Goal: Transaction & Acquisition: Purchase product/service

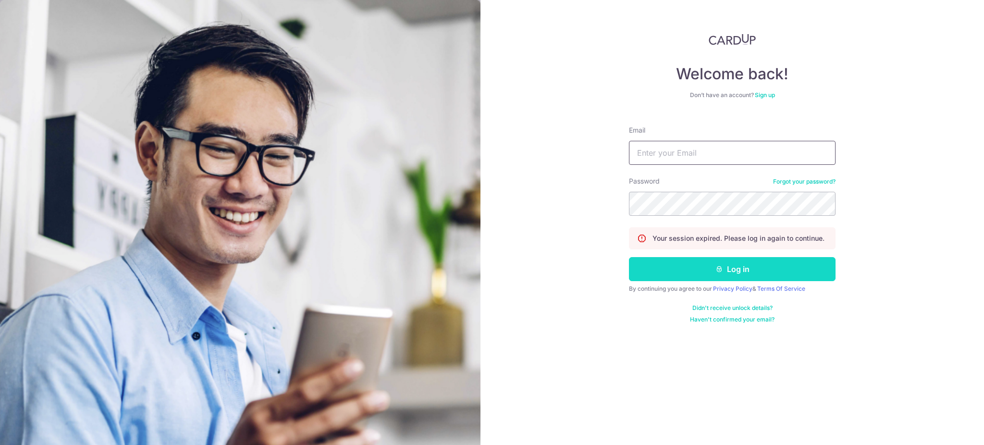
type input "yihengchew@yahoo.com.sg"
click at [755, 268] on button "Log in" at bounding box center [732, 269] width 207 height 24
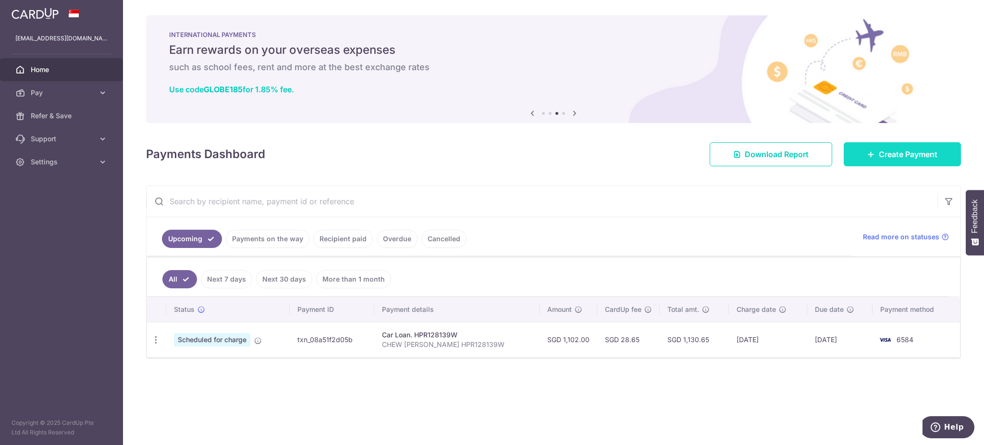
click at [887, 154] on span "Create Payment" at bounding box center [908, 155] width 59 height 12
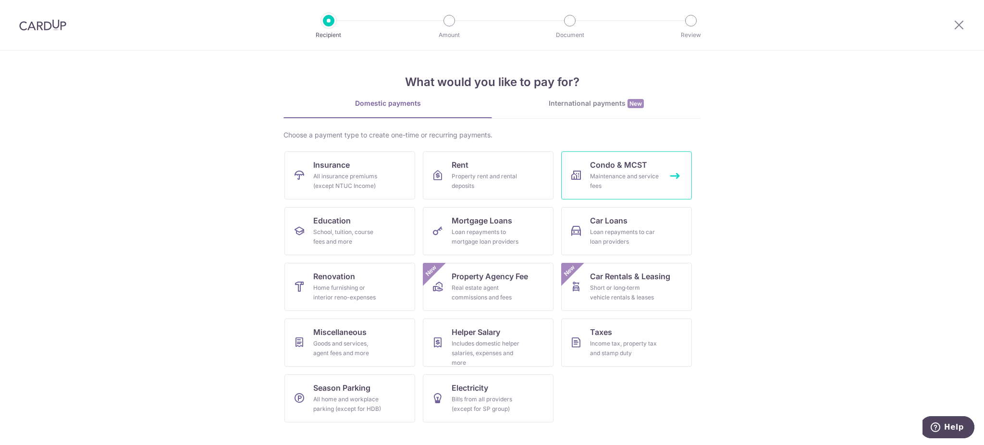
click at [634, 174] on div "Maintenance and service fees" at bounding box center [624, 181] width 69 height 19
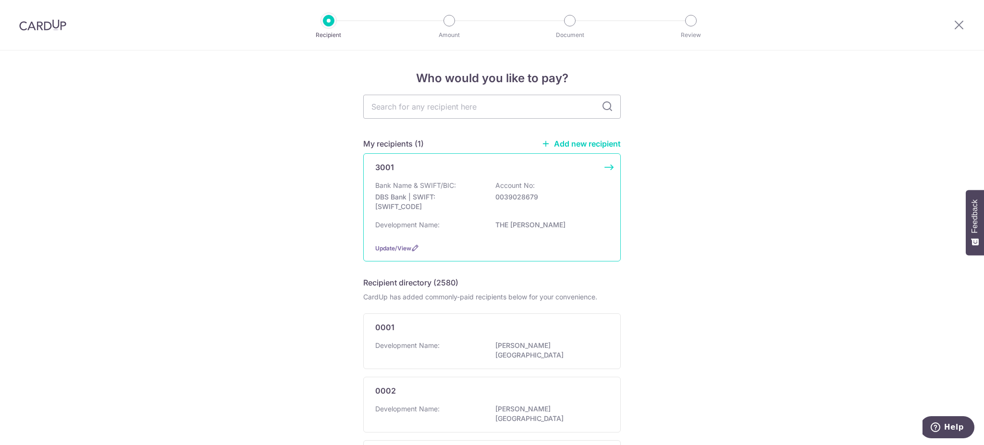
click at [468, 196] on p "DBS Bank | SWIFT: DBSSSGSGXXX" at bounding box center [429, 201] width 108 height 19
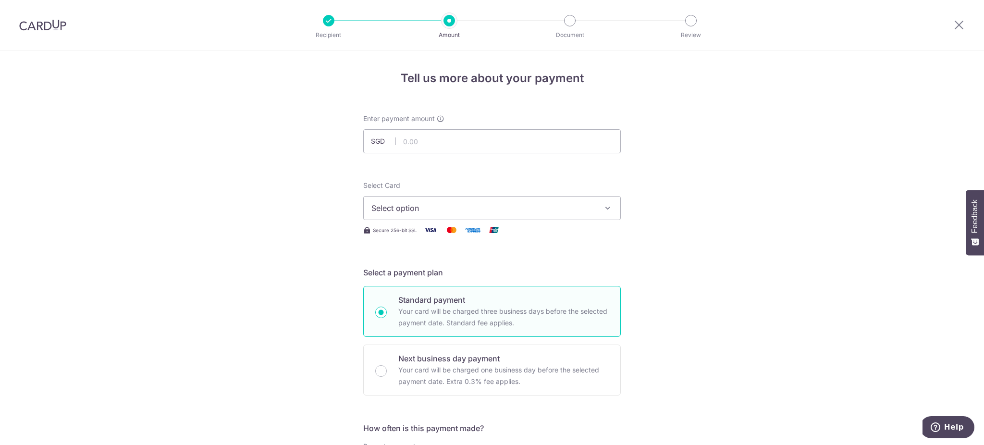
type input "892.71"
click at [517, 212] on span "Select option" at bounding box center [484, 208] width 224 height 12
click at [425, 276] on span "**** 6584" at bounding box center [413, 277] width 37 height 12
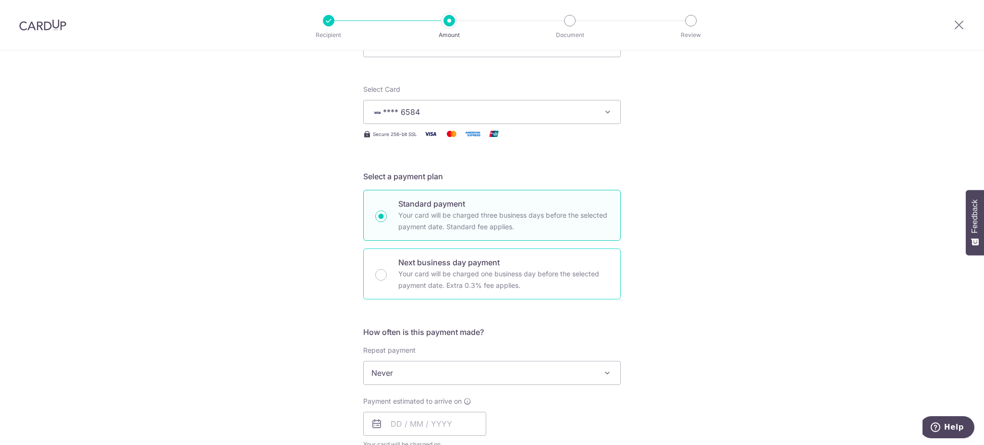
scroll to position [128, 0]
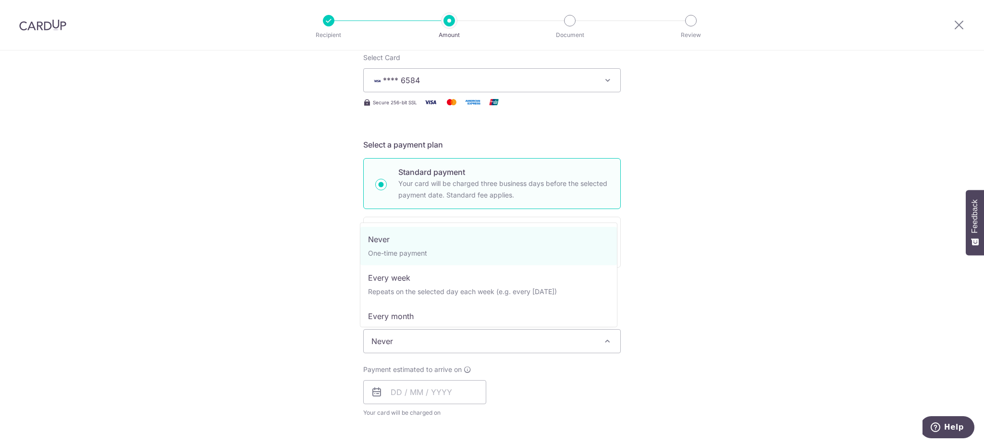
click at [513, 342] on span "Never" at bounding box center [492, 341] width 257 height 23
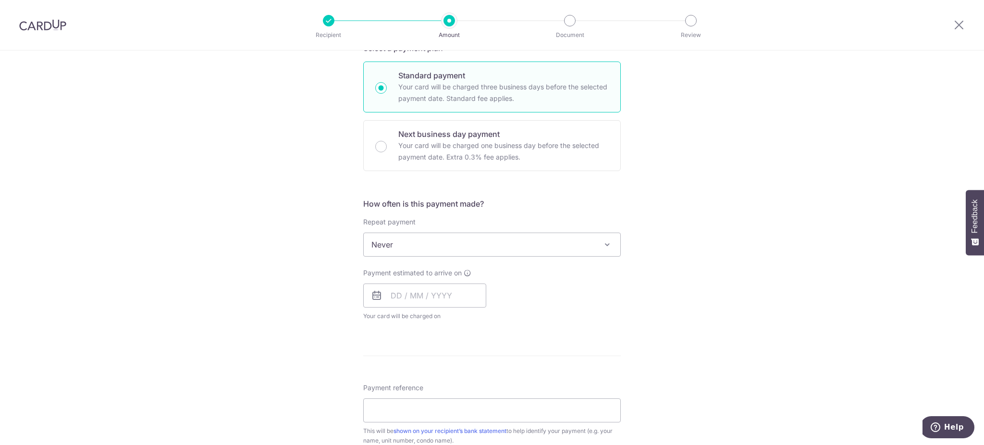
scroll to position [256, 0]
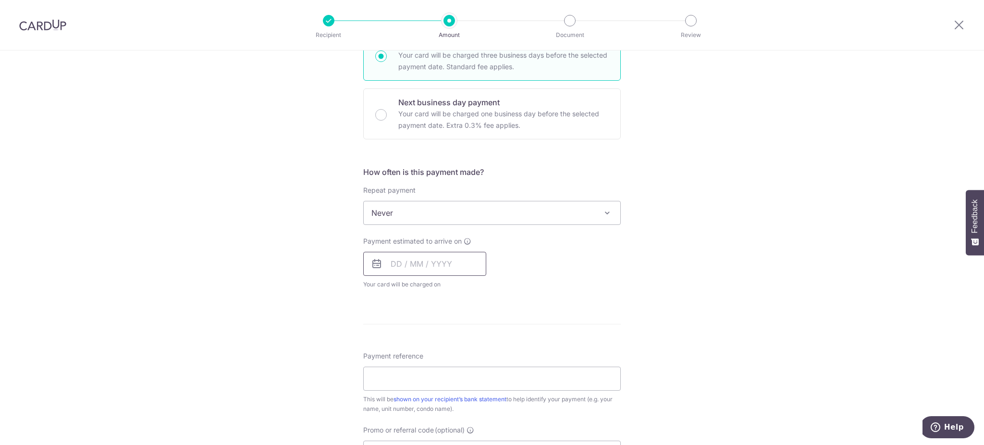
click at [387, 267] on input "text" at bounding box center [424, 264] width 123 height 24
click at [603, 256] on div "Payment estimated to arrive on Prev Next Oct Nov Dec 2025 2026 2027 2028 2029 2…" at bounding box center [492, 262] width 269 height 53
click at [405, 265] on input "text" at bounding box center [424, 264] width 123 height 24
click at [418, 349] on link "7" at bounding box center [421, 351] width 15 height 15
type input "07/10/2025"
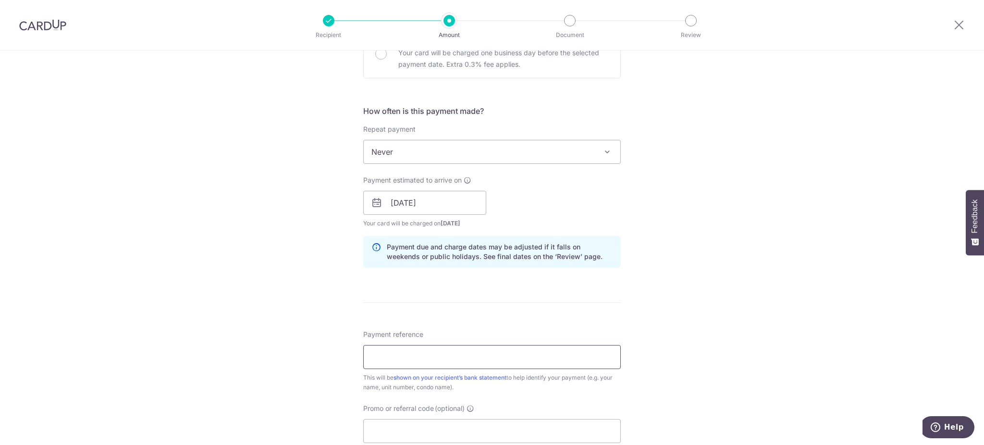
scroll to position [320, 0]
click at [421, 350] on input "Payment reference" at bounding box center [492, 354] width 258 height 24
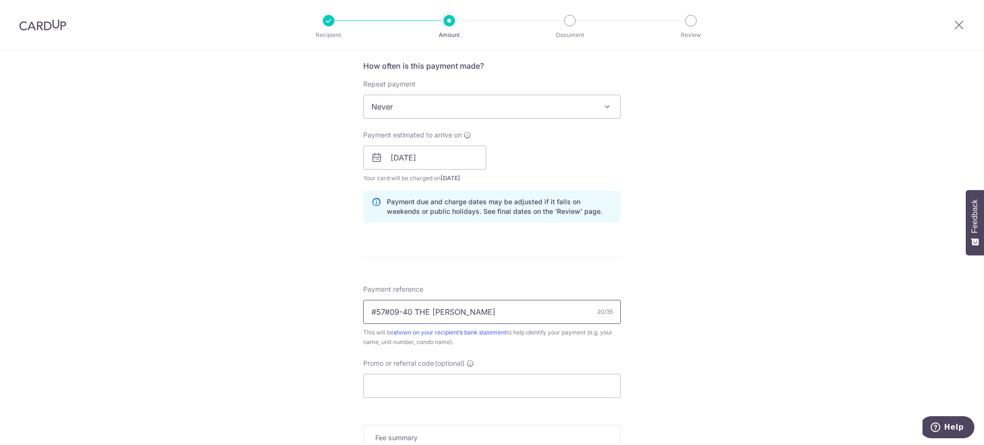
scroll to position [385, 0]
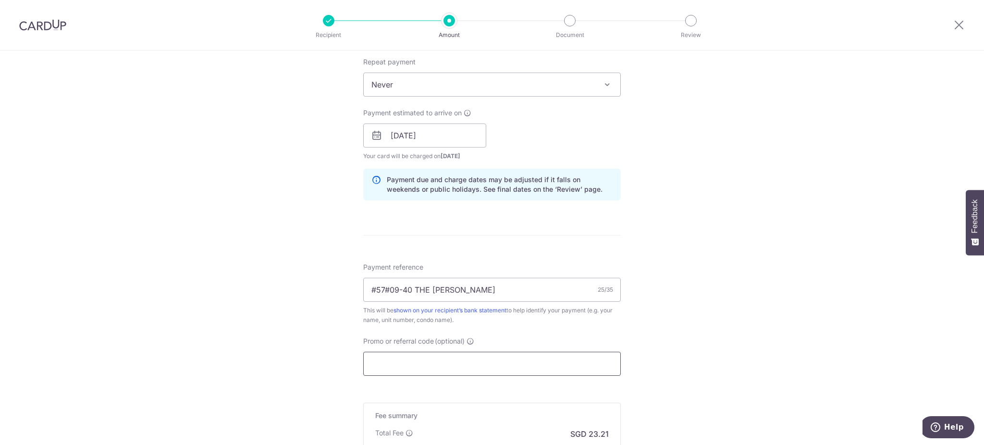
click at [463, 361] on input "Promo or referral code (optional)" at bounding box center [492, 364] width 258 height 24
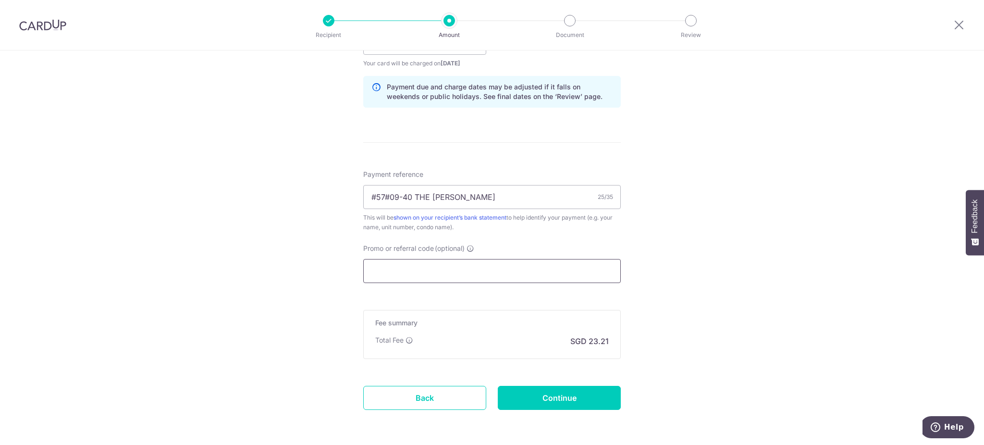
scroll to position [512, 0]
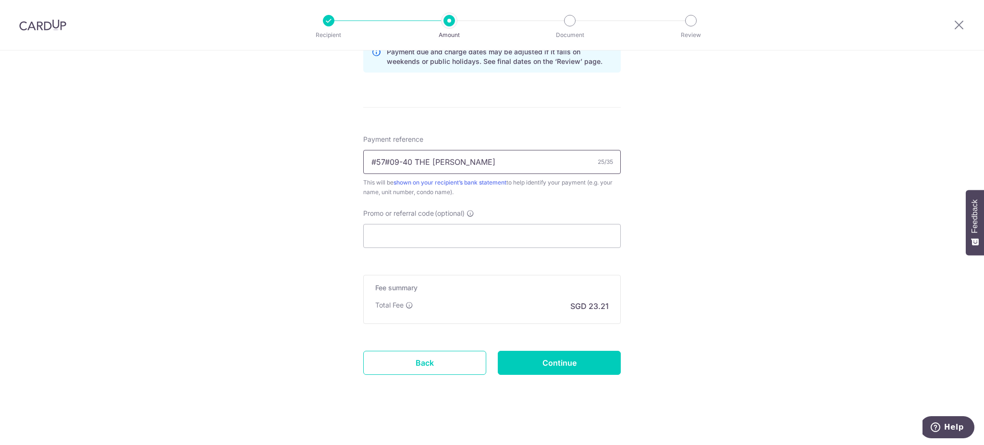
drag, startPoint x: 499, startPoint y: 163, endPoint x: 465, endPoint y: 160, distance: 33.8
click at [465, 160] on input "#57#09-40 THE WARREN MCST" at bounding box center [492, 162] width 258 height 24
type input "#57#09-40 THE WARREN OCT DEC MCST"
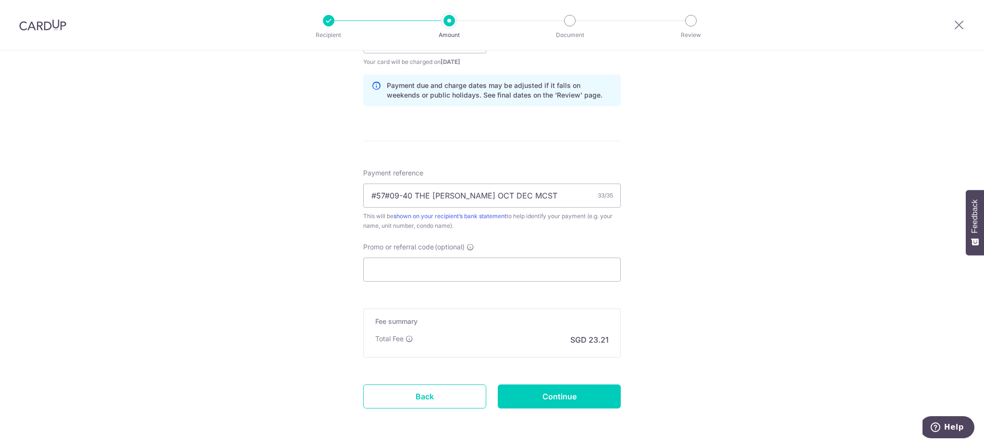
scroll to position [514, 0]
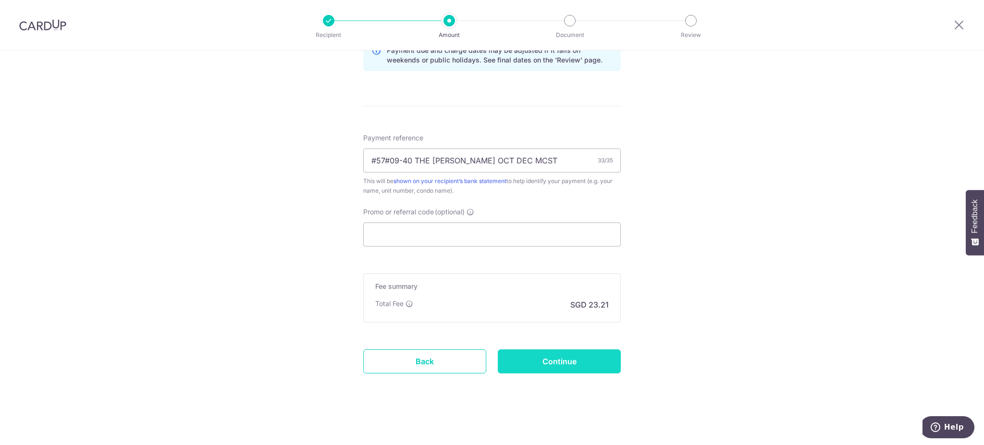
click at [582, 359] on input "Continue" at bounding box center [559, 361] width 123 height 24
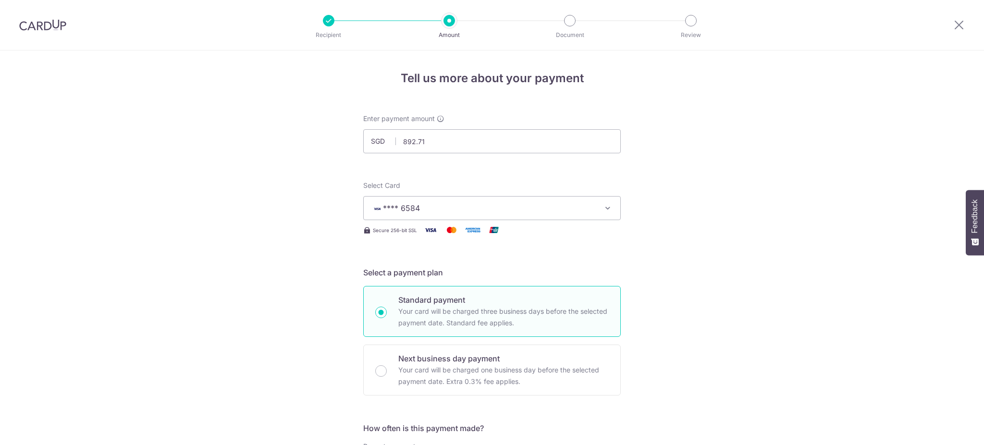
scroll to position [527, 0]
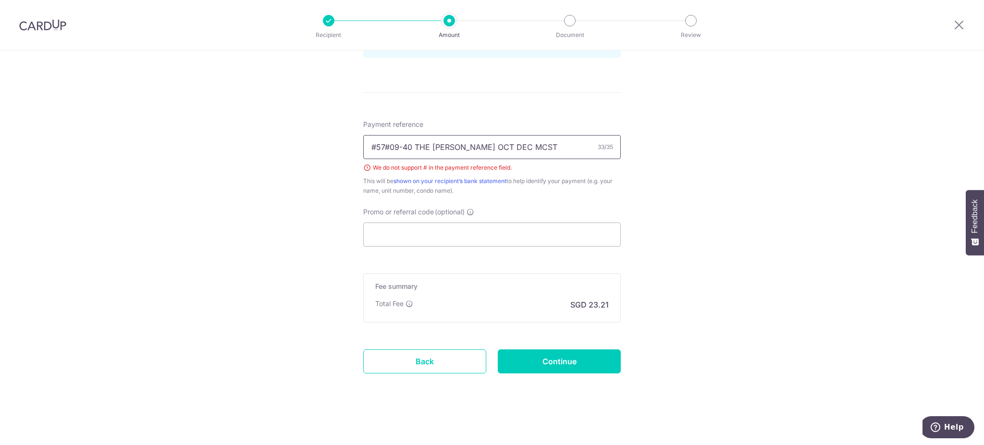
click at [437, 145] on input "#57#09-40 THE WARREN OCT DEC MCST" at bounding box center [492, 147] width 258 height 24
drag, startPoint x: 373, startPoint y: 146, endPoint x: 355, endPoint y: 146, distance: 18.3
click at [377, 146] on input "57#09-40 THE WARREN OCT DEC MCST" at bounding box center [492, 147] width 258 height 24
type input "57 09-40 THE WARREN OCT DEC MCST"
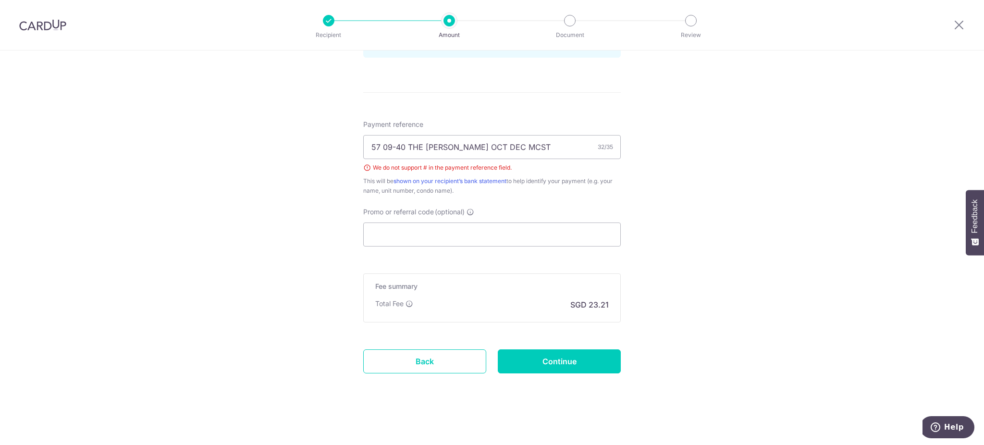
click at [578, 361] on input "Continue" at bounding box center [559, 361] width 123 height 24
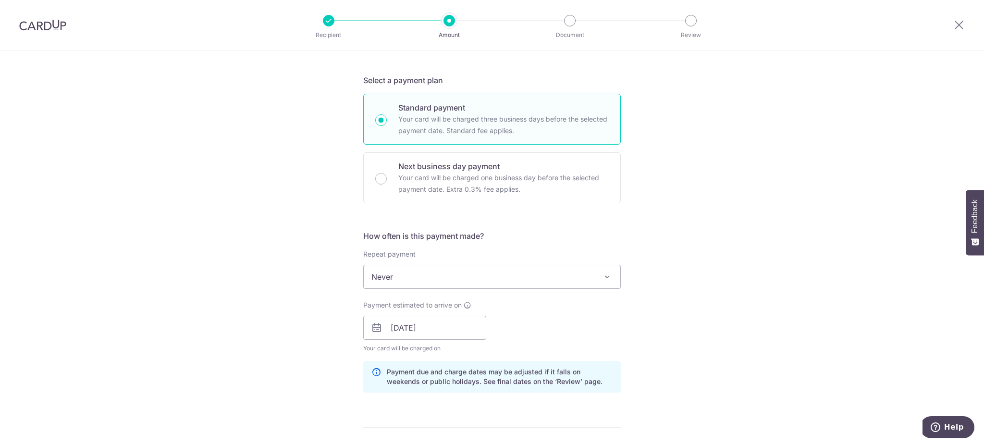
scroll to position [256, 0]
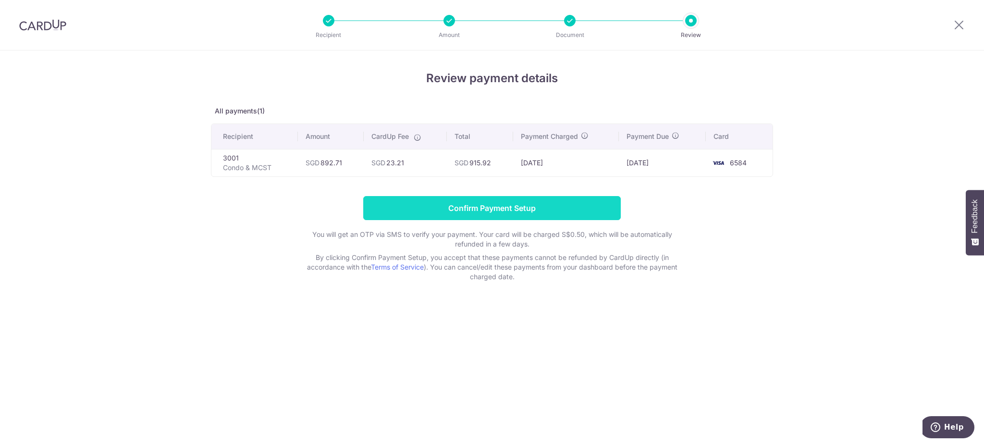
click at [513, 206] on input "Confirm Payment Setup" at bounding box center [492, 208] width 258 height 24
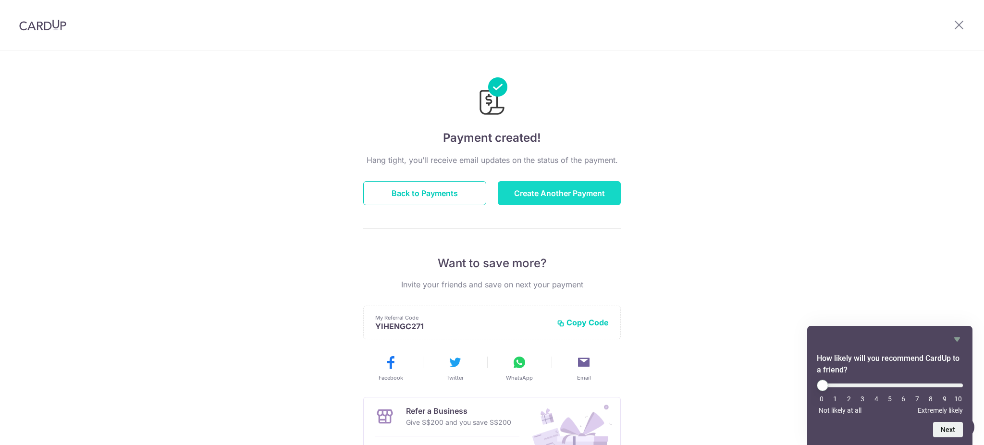
click at [572, 196] on button "Create Another Payment" at bounding box center [559, 193] width 123 height 24
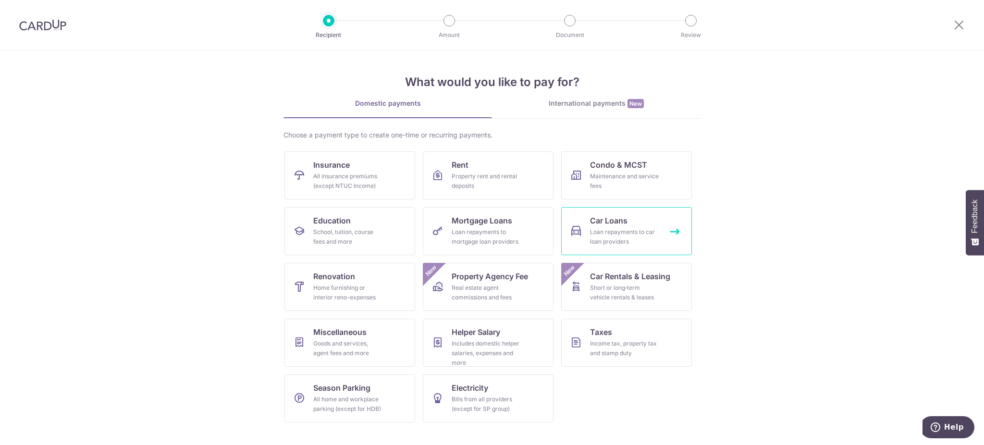
click at [643, 232] on div "Loan repayments to car loan providers" at bounding box center [624, 236] width 69 height 19
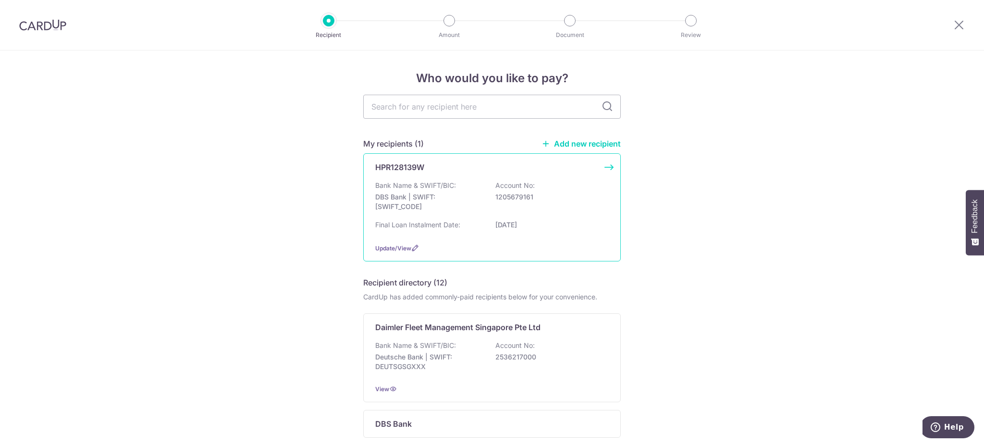
click at [468, 198] on p "DBS Bank | SWIFT: DBSSSGSGXXX" at bounding box center [429, 201] width 108 height 19
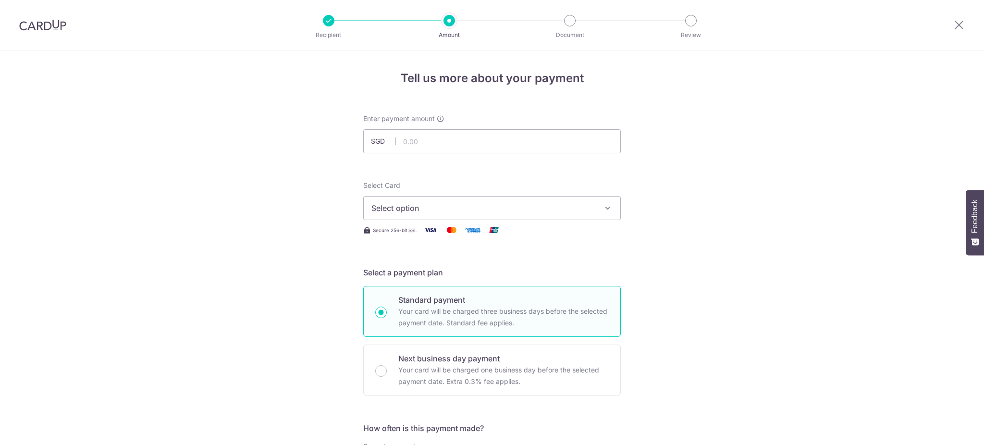
click at [404, 130] on input "text" at bounding box center [492, 141] width 258 height 24
type input "1102.00"
click at [425, 137] on input "1102.00" at bounding box center [492, 141] width 258 height 24
drag, startPoint x: 445, startPoint y: 143, endPoint x: 368, endPoint y: 140, distance: 76.9
click at [368, 140] on div "SGD 1102.00" at bounding box center [492, 141] width 258 height 24
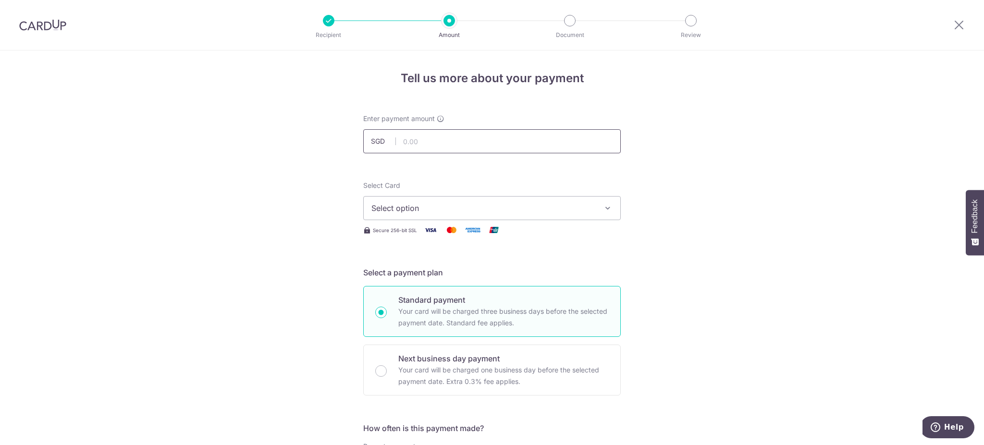
click at [439, 142] on input "text" at bounding box center [492, 141] width 258 height 24
type input "1,102.00"
click at [431, 206] on span "Select option" at bounding box center [484, 208] width 224 height 12
click at [423, 275] on span "**** 6584" at bounding box center [413, 277] width 37 height 12
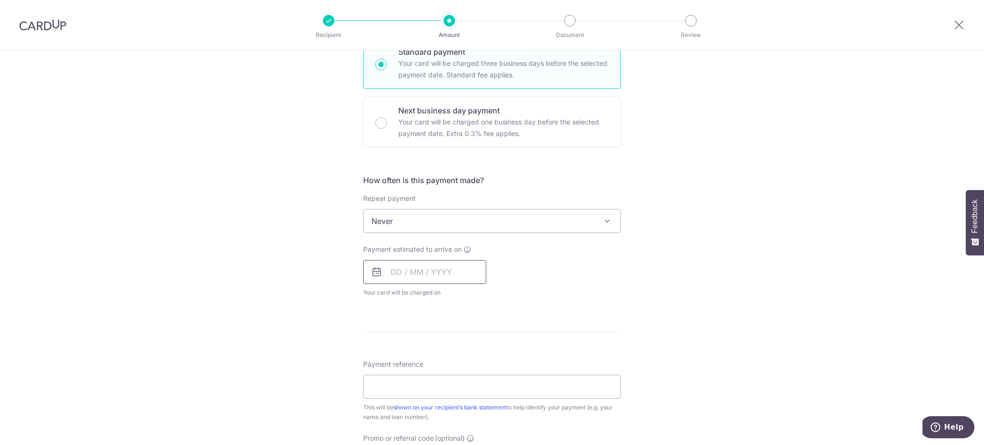
scroll to position [256, 0]
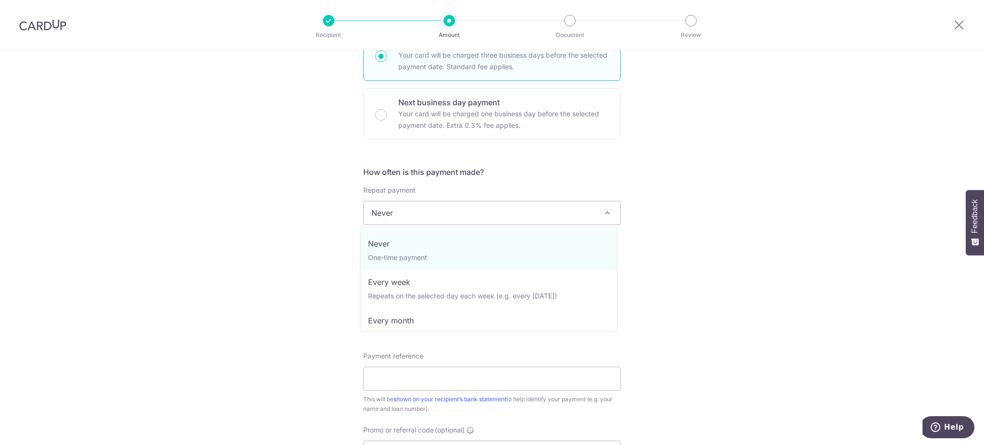
click at [422, 213] on span "Never" at bounding box center [492, 212] width 257 height 23
click at [422, 212] on span "Never" at bounding box center [492, 212] width 257 height 23
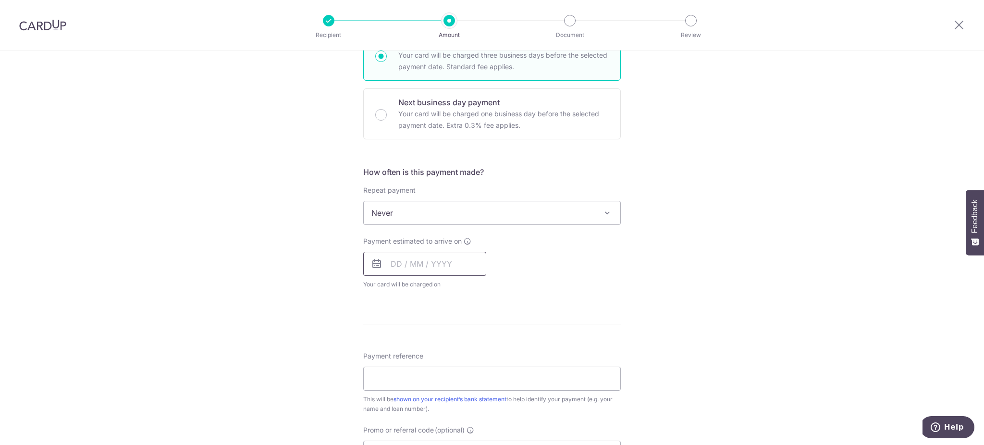
click at [414, 269] on input "text" at bounding box center [424, 264] width 123 height 24
click at [617, 262] on div "Payment estimated to arrive on Prev Next Oct Nov Dec 2025 2026 2027 2028 2029 2…" at bounding box center [492, 262] width 269 height 53
click at [426, 249] on div "Payment estimated to arrive on Prev Next Oct Nov Dec 2025 2026 2027 2028 2029 2…" at bounding box center [424, 262] width 123 height 53
click at [425, 260] on input "text" at bounding box center [424, 264] width 123 height 24
click at [420, 288] on select "Oct Nov Dec" at bounding box center [417, 290] width 25 height 8
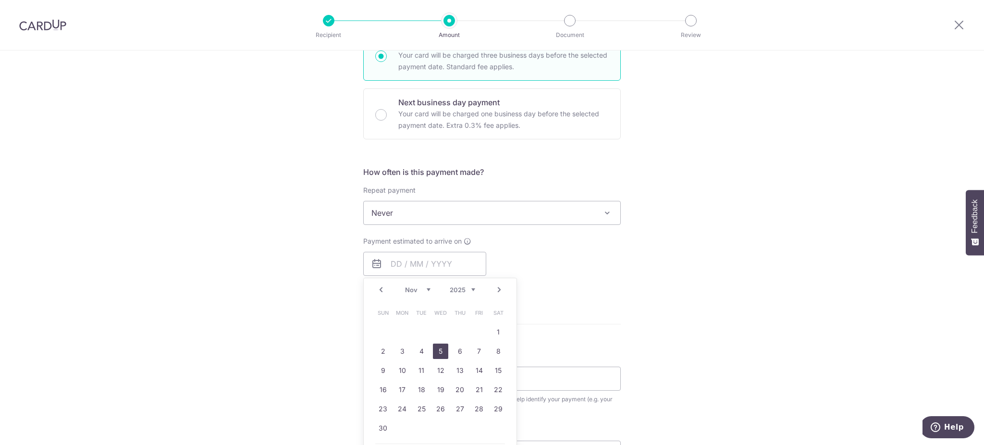
click at [435, 349] on link "5" at bounding box center [440, 351] width 15 height 15
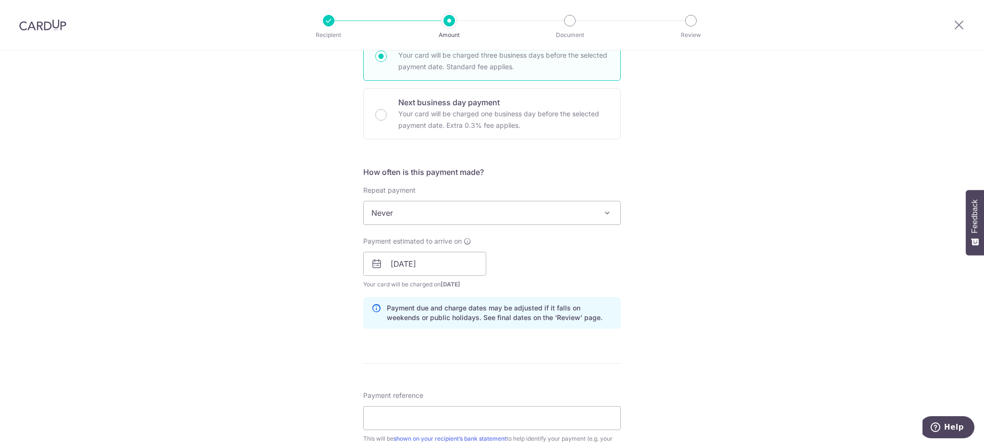
click at [514, 269] on div "Payment estimated to arrive on 05/11/2025 Prev Next Jan Feb Mar Apr May Jun Jul…" at bounding box center [492, 262] width 269 height 53
click at [407, 265] on input "05/11/2025" at bounding box center [424, 264] width 123 height 24
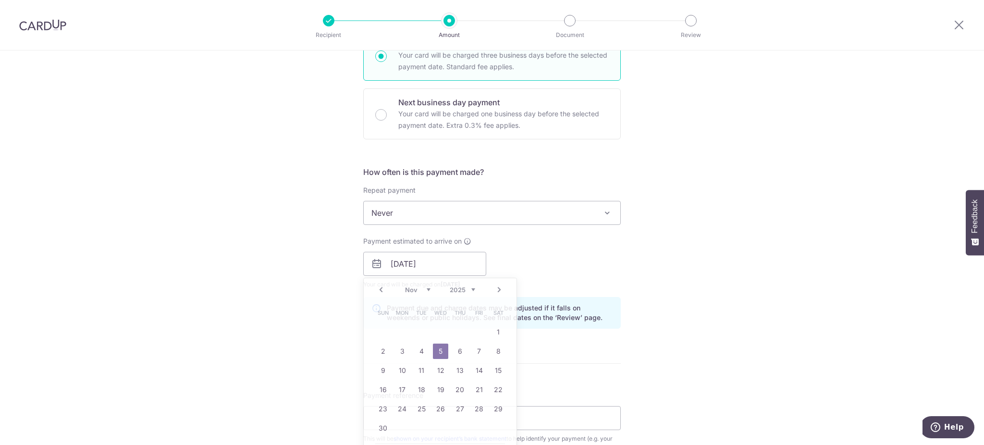
click at [548, 264] on div "Payment estimated to arrive on 05/11/2025 Prev Next Oct Nov Dec 2025 2026 2027 …" at bounding box center [492, 262] width 269 height 53
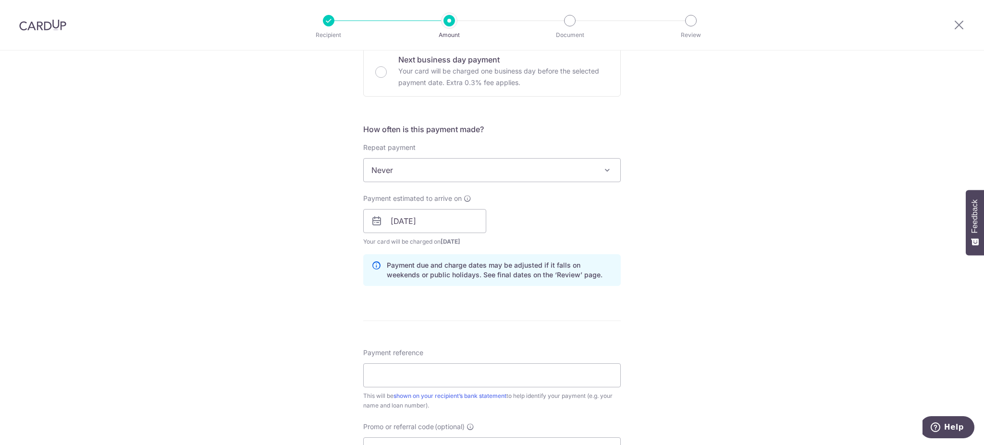
scroll to position [320, 0]
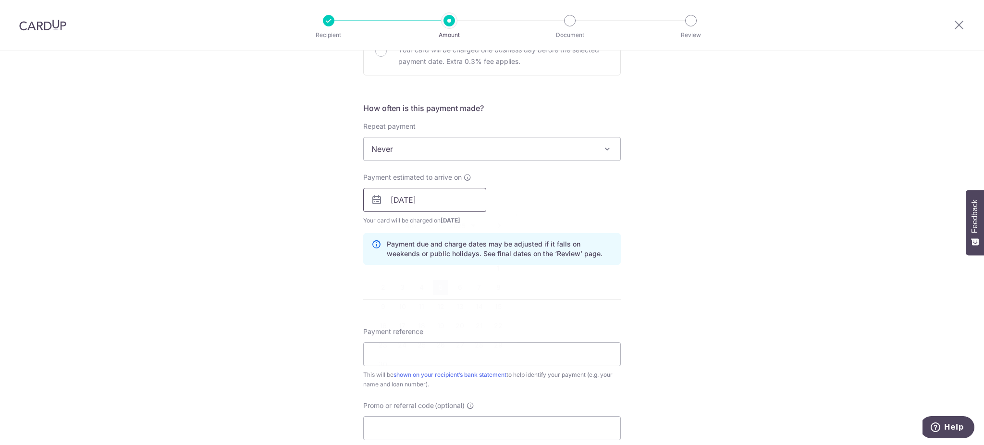
click at [406, 198] on input "05/11/2025" at bounding box center [424, 200] width 123 height 24
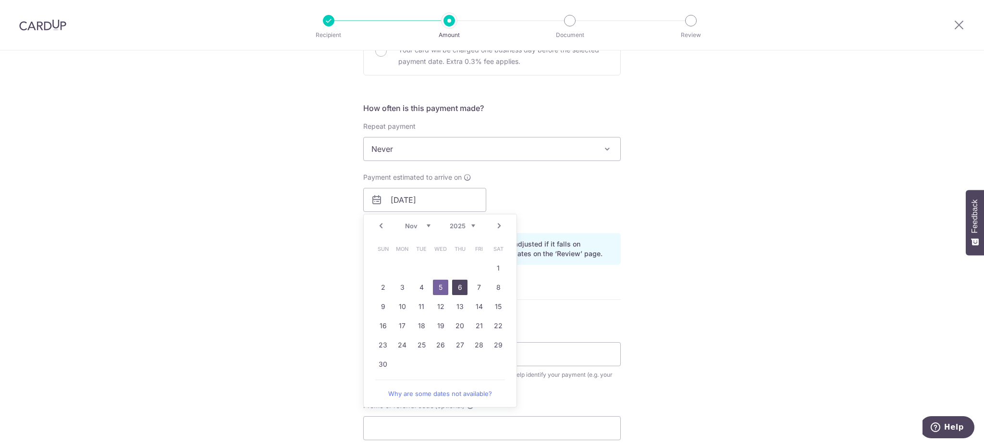
click at [454, 284] on link "6" at bounding box center [459, 287] width 15 height 15
type input "[DATE]"
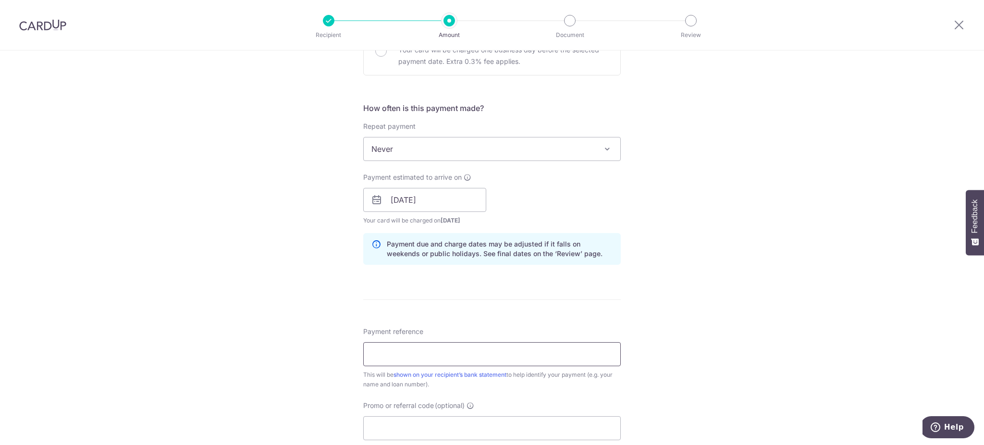
click at [416, 353] on input "Payment reference" at bounding box center [492, 354] width 258 height 24
type input "CHEW [PERSON_NAME] HPR128139W"
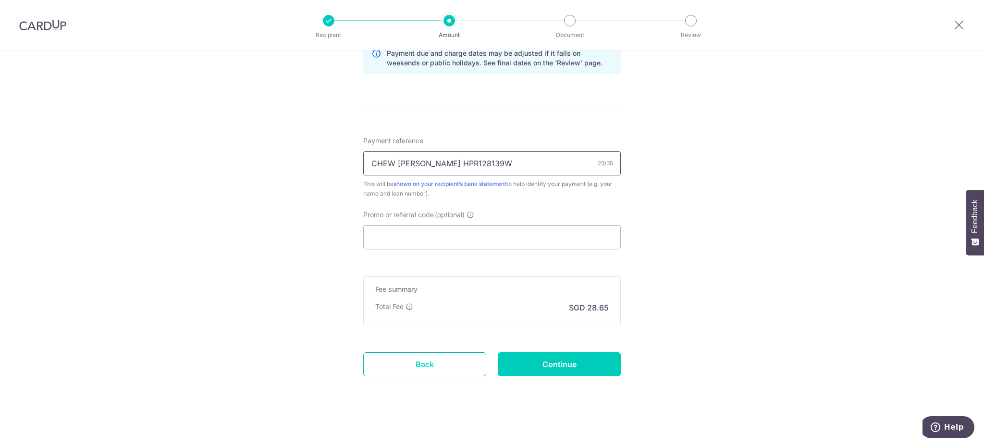
scroll to position [514, 0]
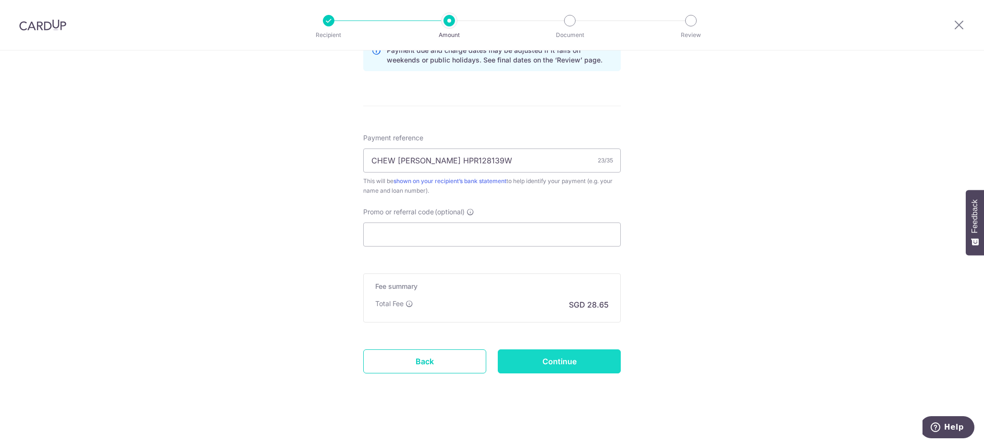
click at [555, 360] on input "Continue" at bounding box center [559, 361] width 123 height 24
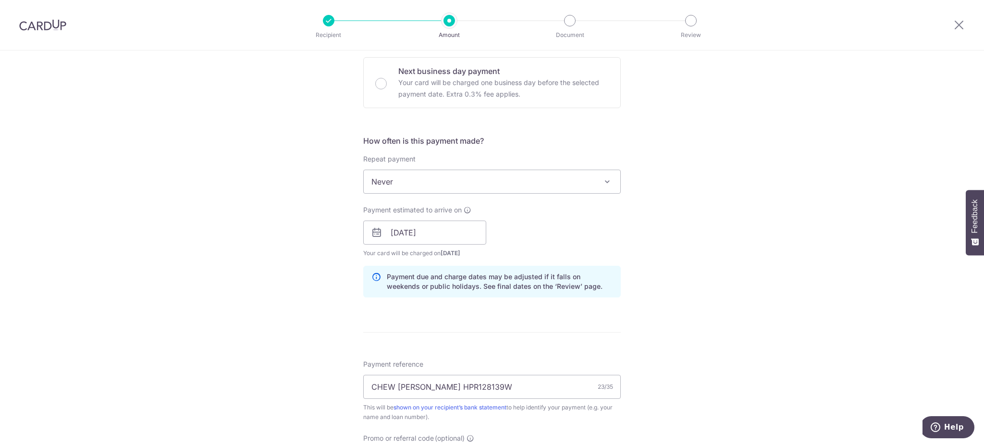
scroll to position [258, 0]
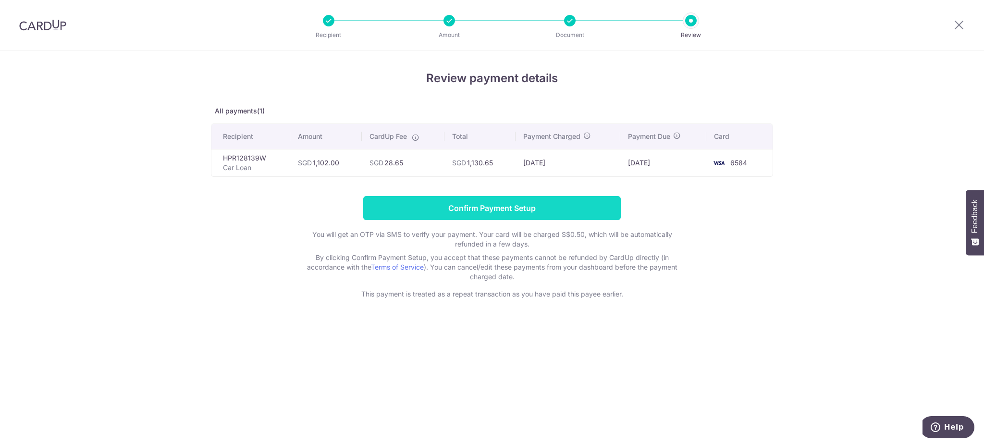
click at [479, 206] on input "Confirm Payment Setup" at bounding box center [492, 208] width 258 height 24
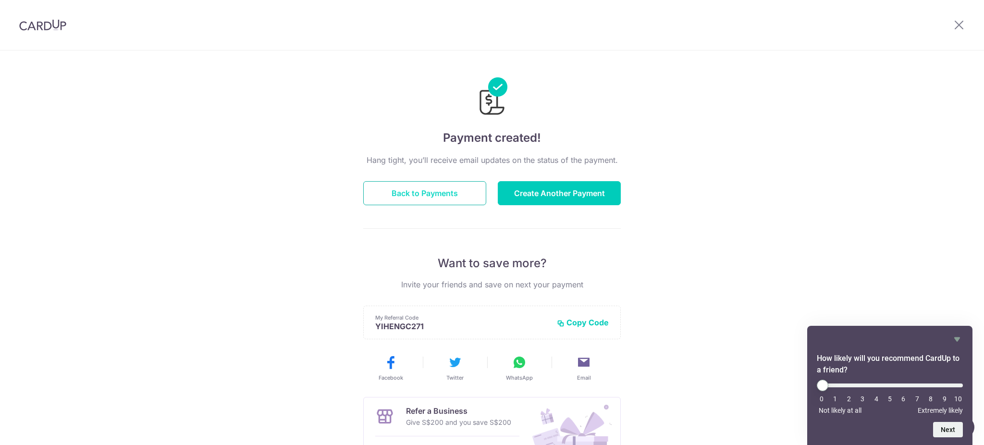
click at [432, 188] on button "Back to Payments" at bounding box center [424, 193] width 123 height 24
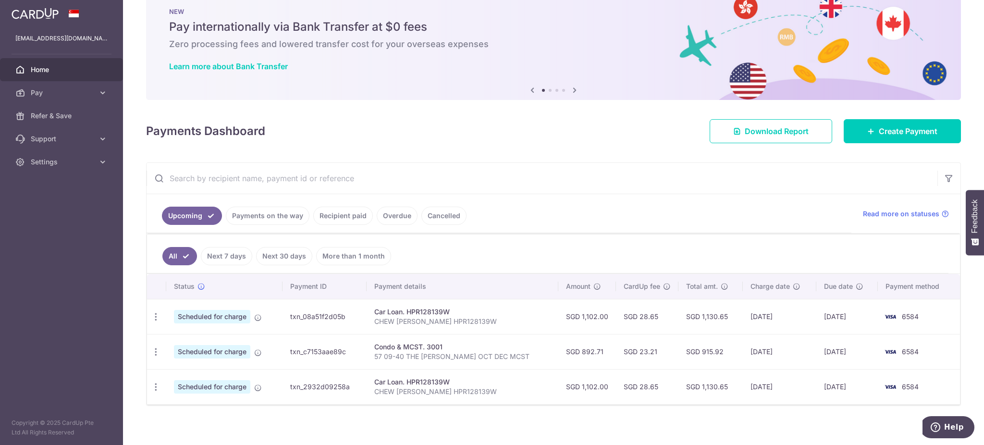
scroll to position [29, 0]
